Goal: Communication & Community: Ask a question

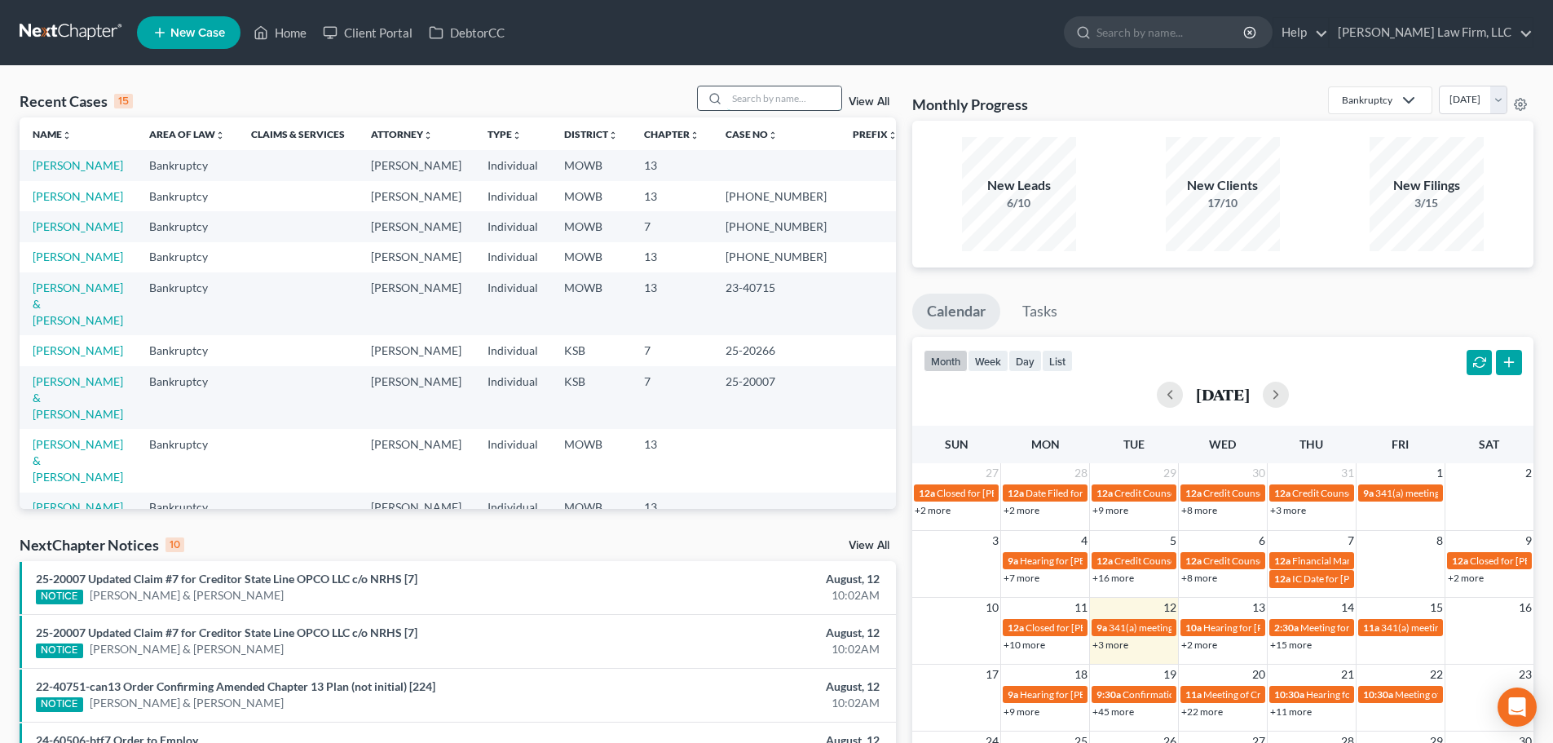
click at [730, 108] on input "search" at bounding box center [784, 98] width 114 height 24
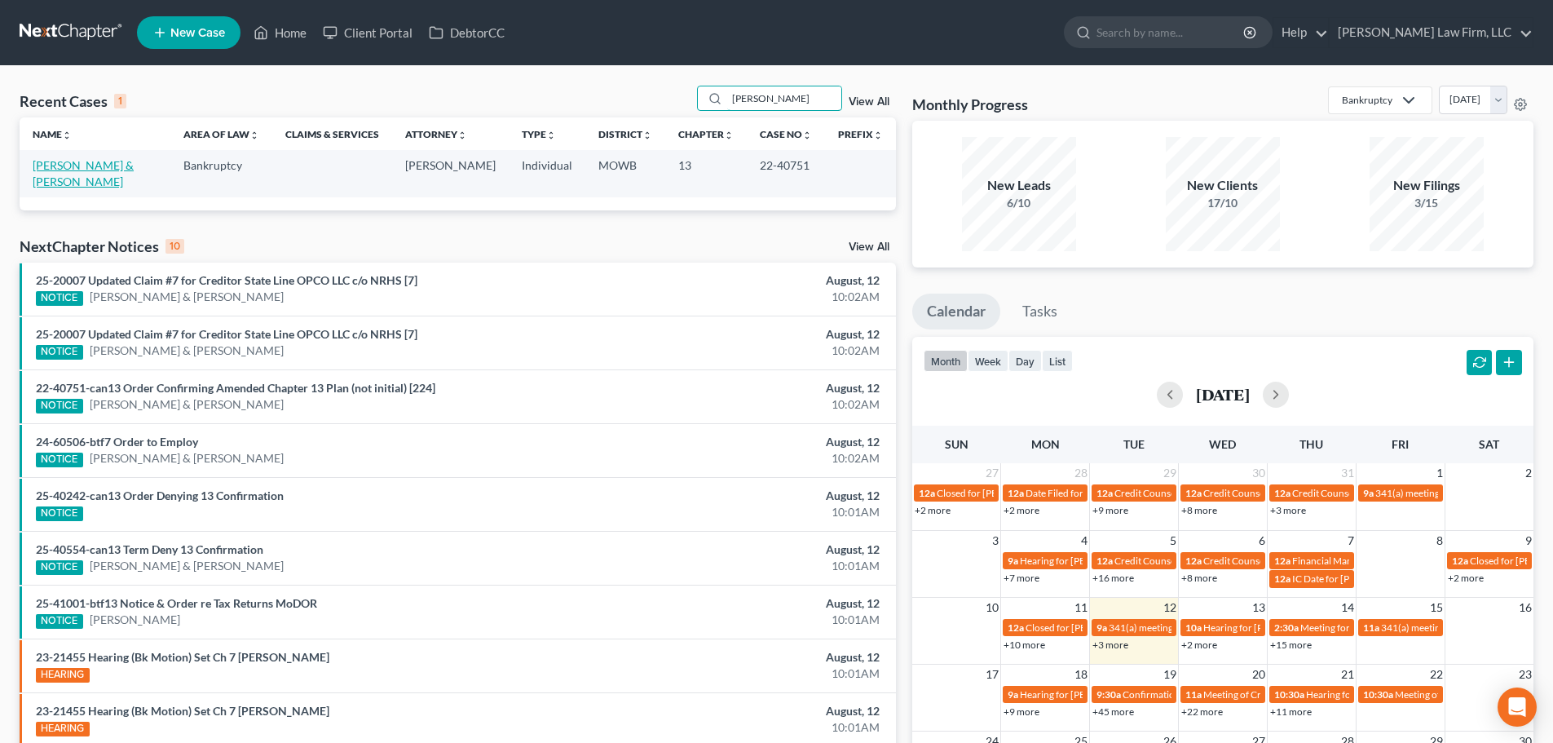
type input "[PERSON_NAME]"
click at [73, 160] on link "[PERSON_NAME] & [PERSON_NAME]" at bounding box center [83, 173] width 101 height 30
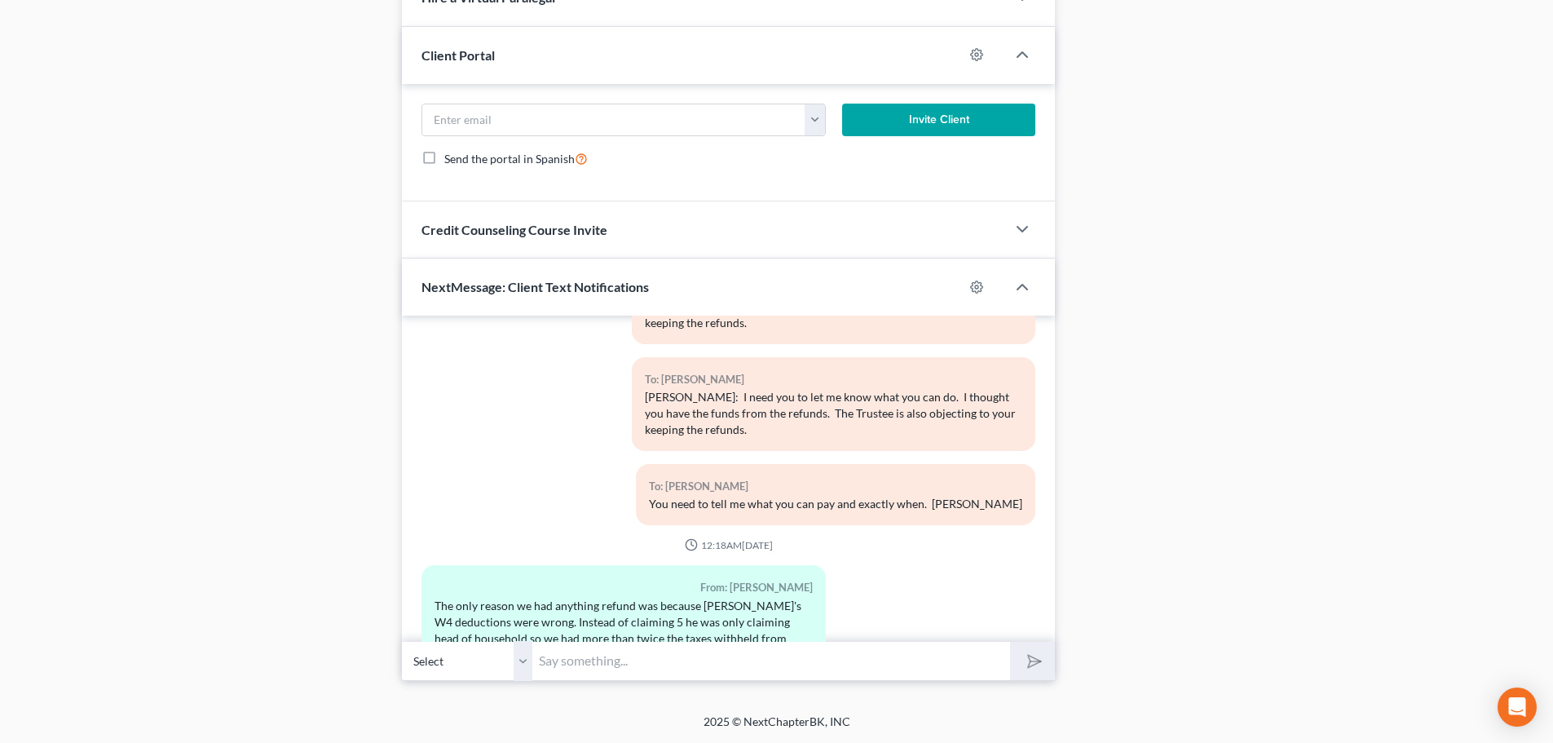
scroll to position [34883, 0]
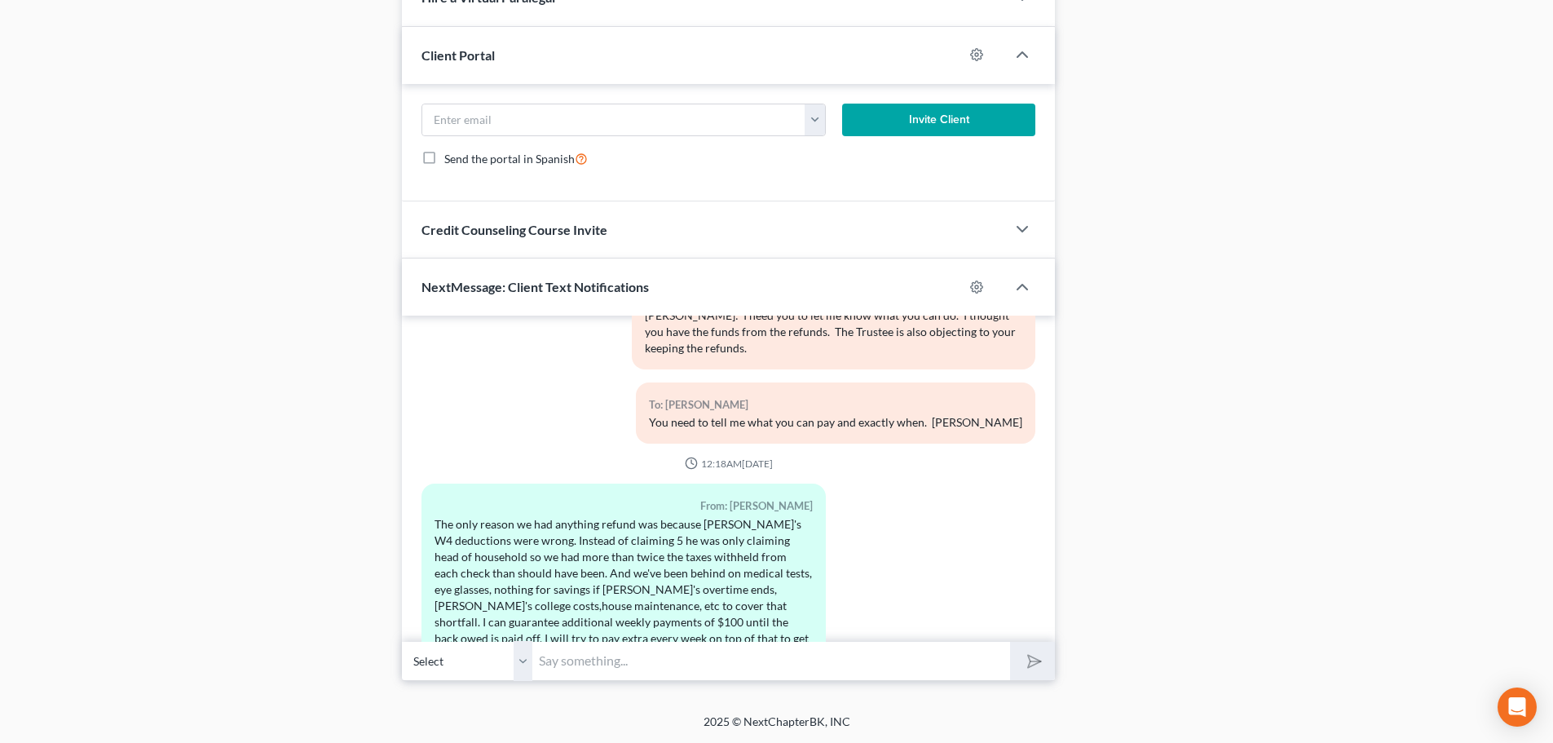
click at [518, 656] on select "Select [PHONE_NUMBER] - [PERSON_NAME] [PHONE_NUMBER] - [PERSON_NAME]" at bounding box center [467, 661] width 130 height 40
select select "1"
click at [402, 641] on select "Select [PHONE_NUMBER] - [PERSON_NAME] [PHONE_NUMBER] - [PERSON_NAME]" at bounding box center [467, 661] width 130 height 40
click at [551, 659] on input "text" at bounding box center [771, 661] width 478 height 40
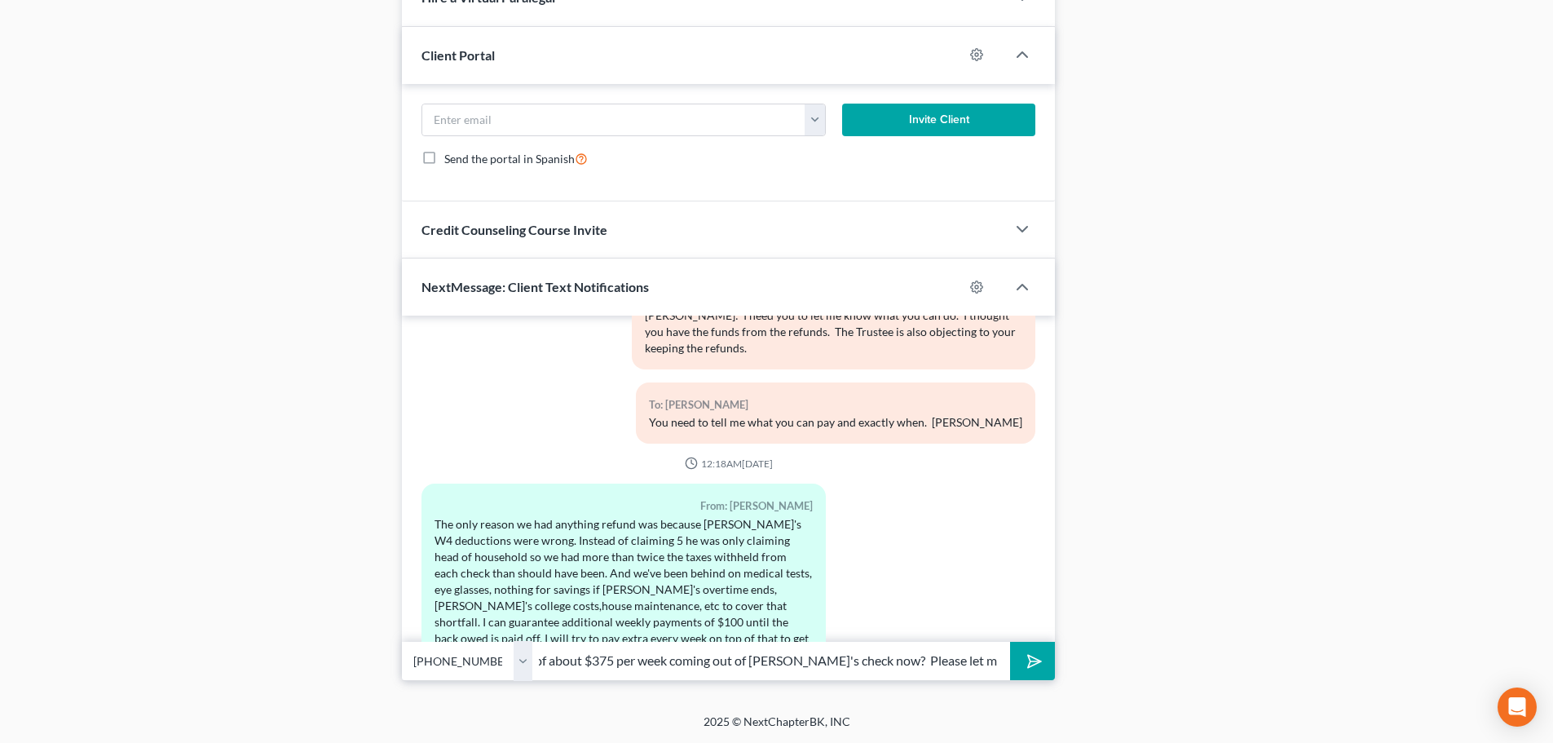
scroll to position [0, 154]
type input "Is the new, higher amount of about $375 per week coming out of [PERSON_NAME]'s …"
click at [1033, 656] on icon "submit" at bounding box center [1031, 661] width 23 height 23
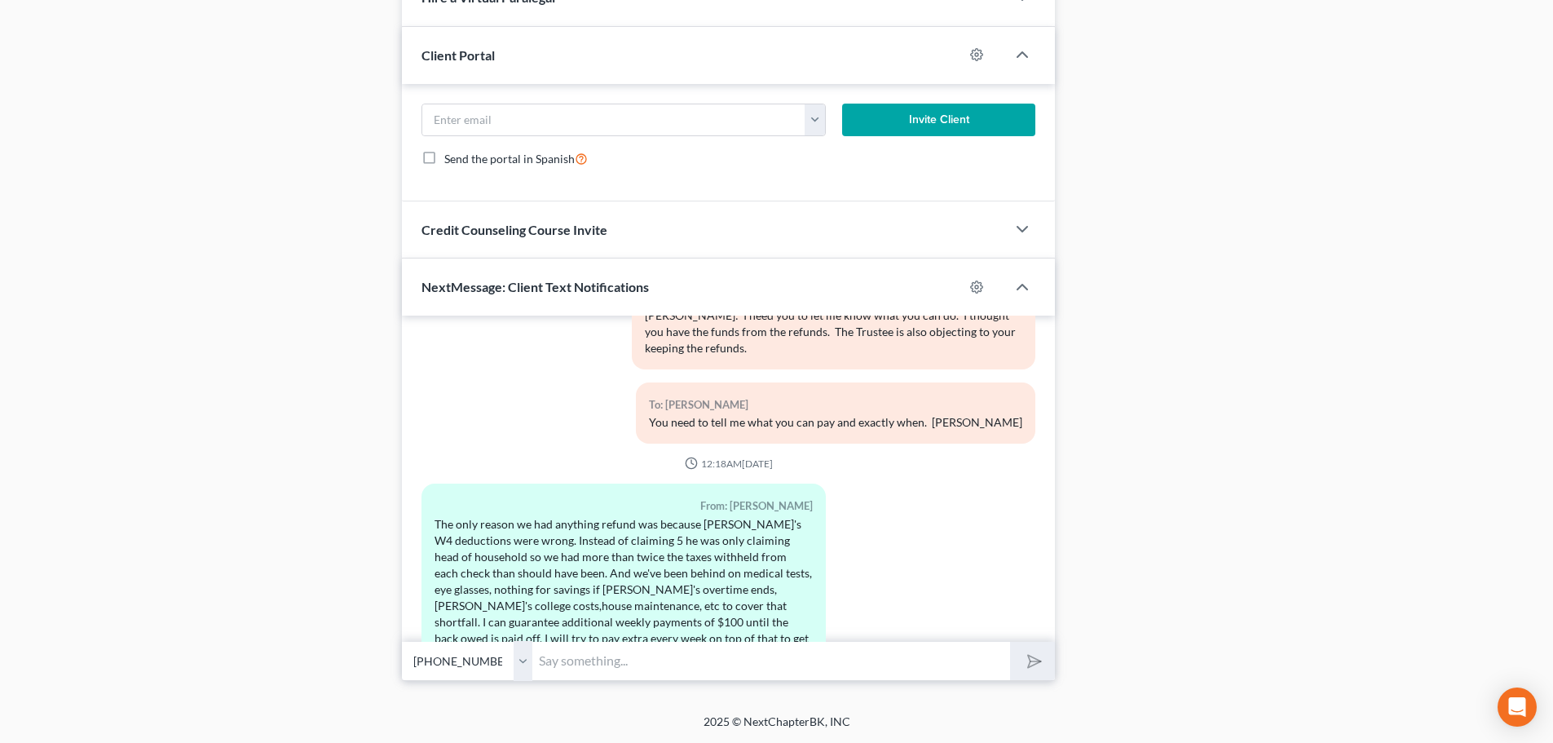
scroll to position [35001, 0]
